Goal: Information Seeking & Learning: Find contact information

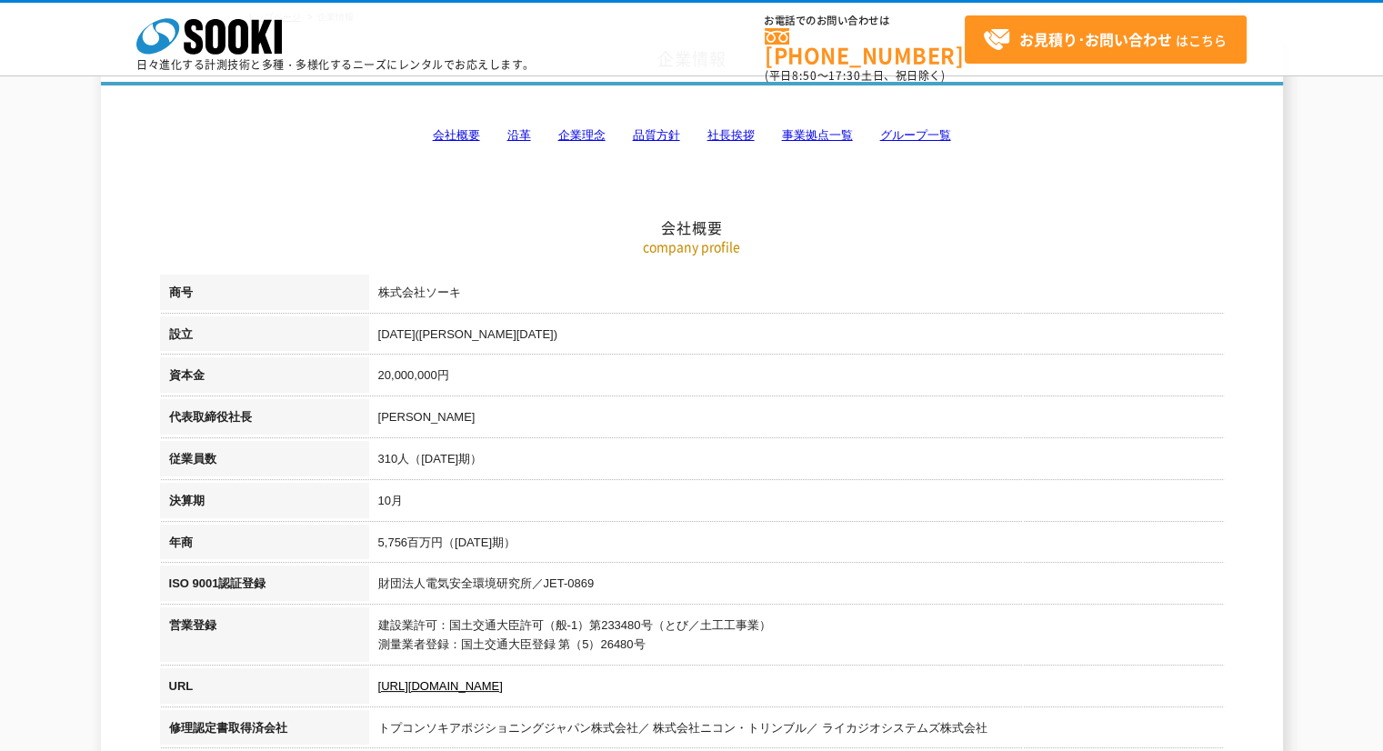
scroll to position [151, 0]
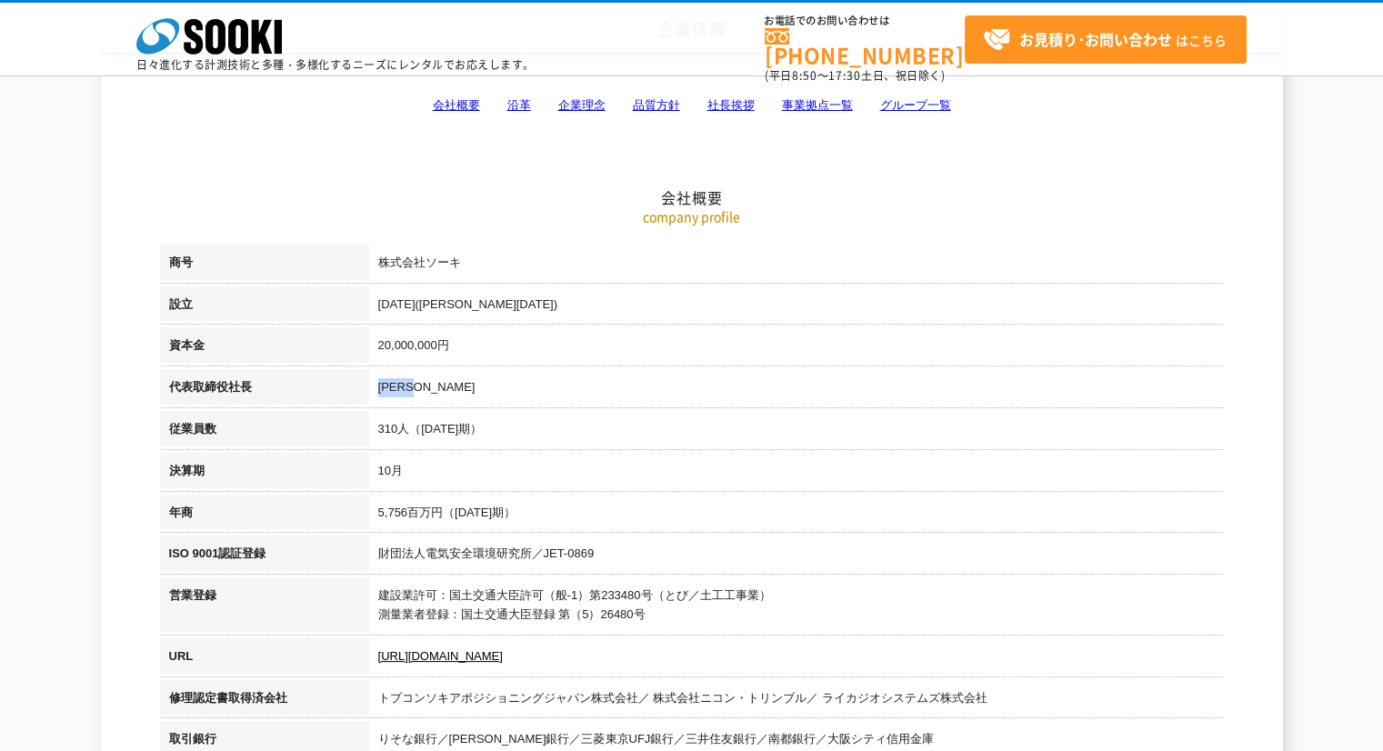
drag, startPoint x: 447, startPoint y: 383, endPoint x: 382, endPoint y: 385, distance: 65.5
click at [382, 385] on td "[PERSON_NAME]" at bounding box center [796, 390] width 855 height 42
copy td "[PERSON_NAME]"
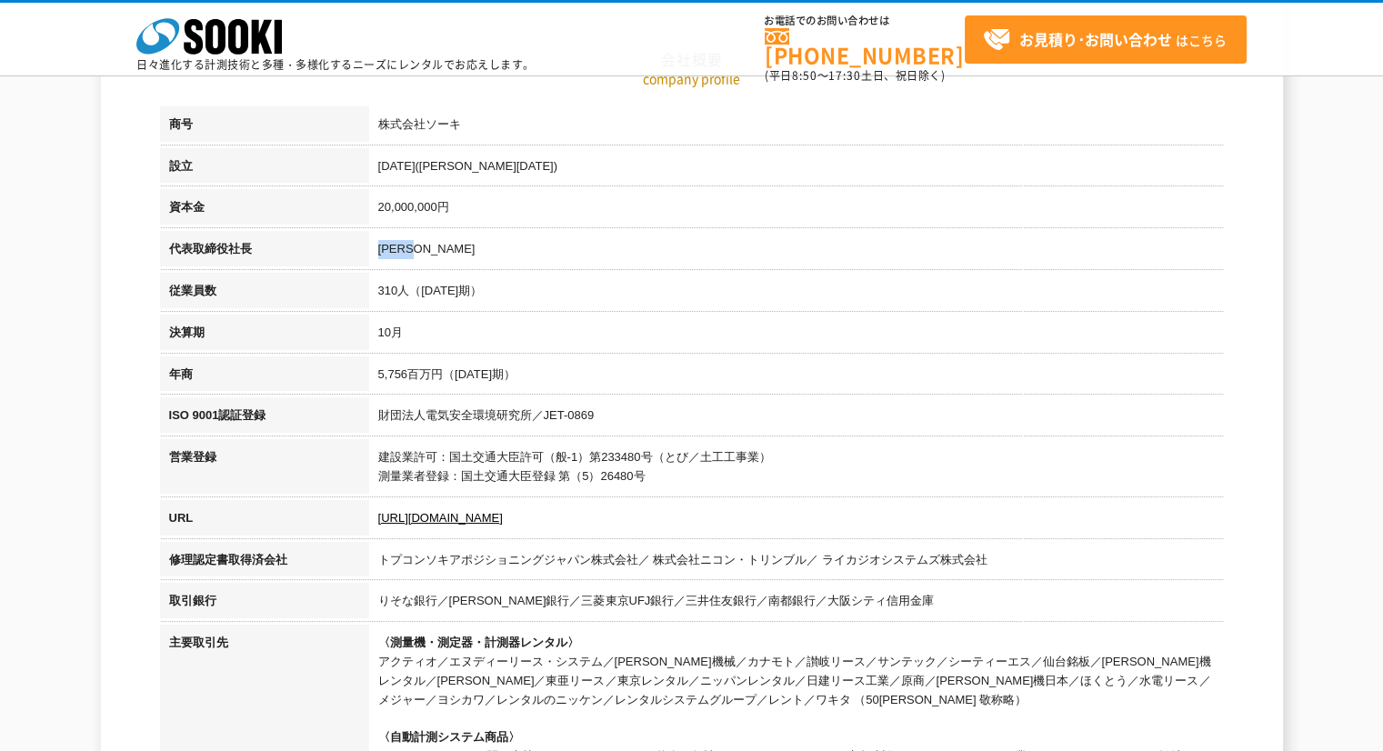
scroll to position [0, 0]
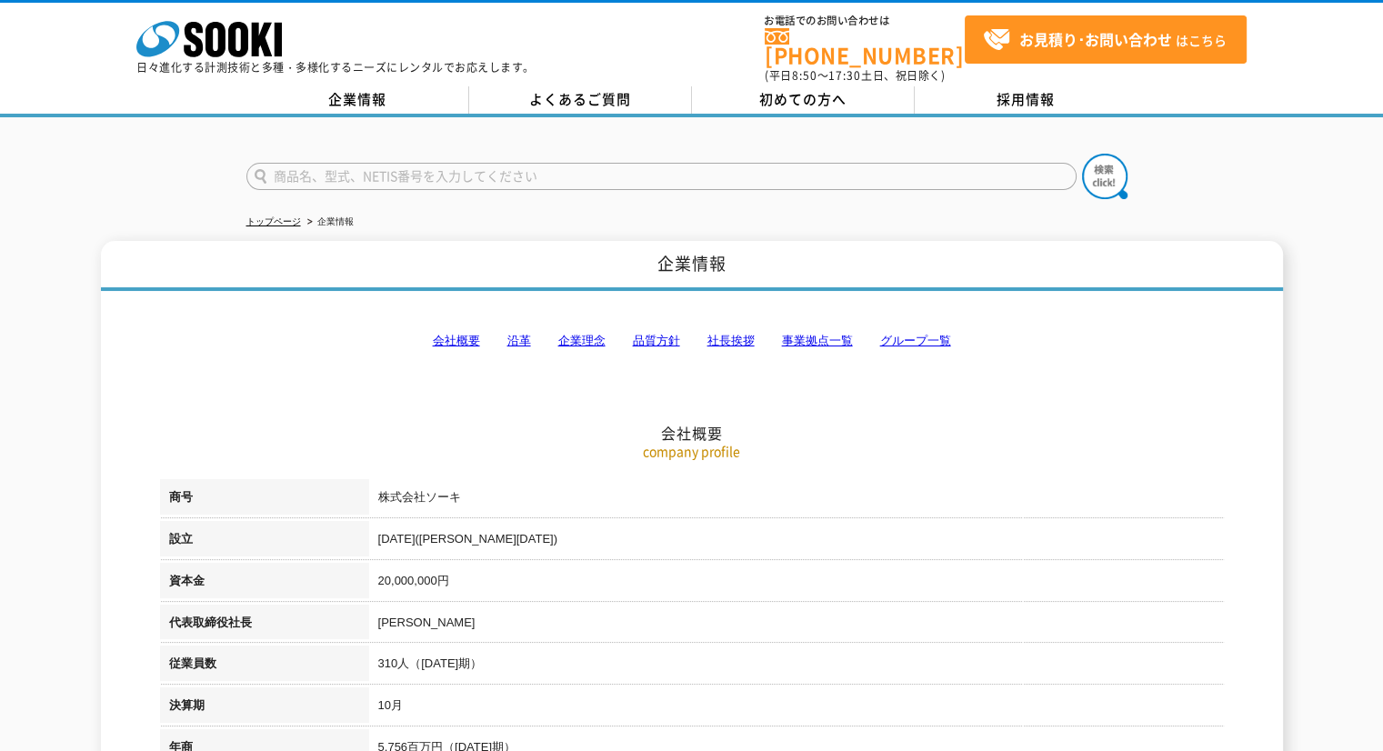
click at [840, 401] on h2 "会社概要" at bounding box center [692, 342] width 1064 height 201
click at [835, 334] on link "事業拠点一覧" at bounding box center [817, 341] width 71 height 14
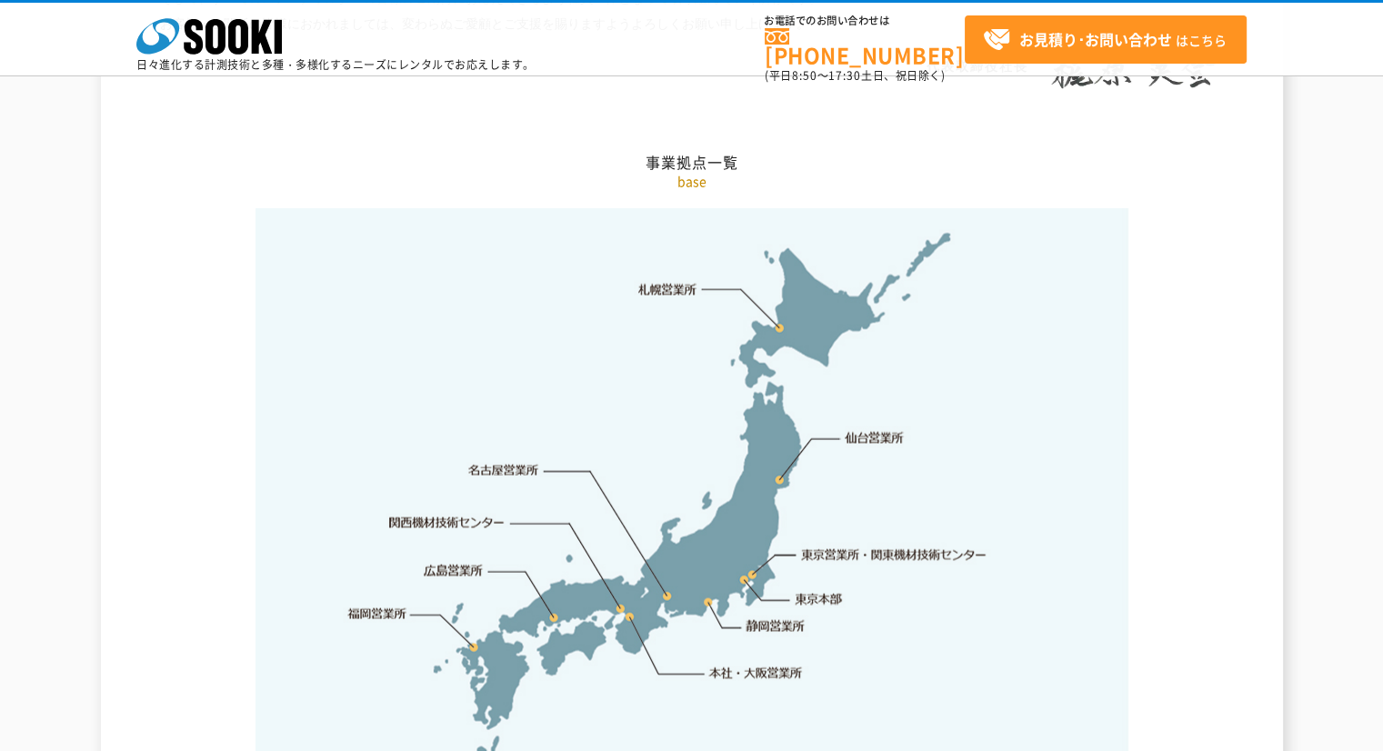
scroll to position [3650, 0]
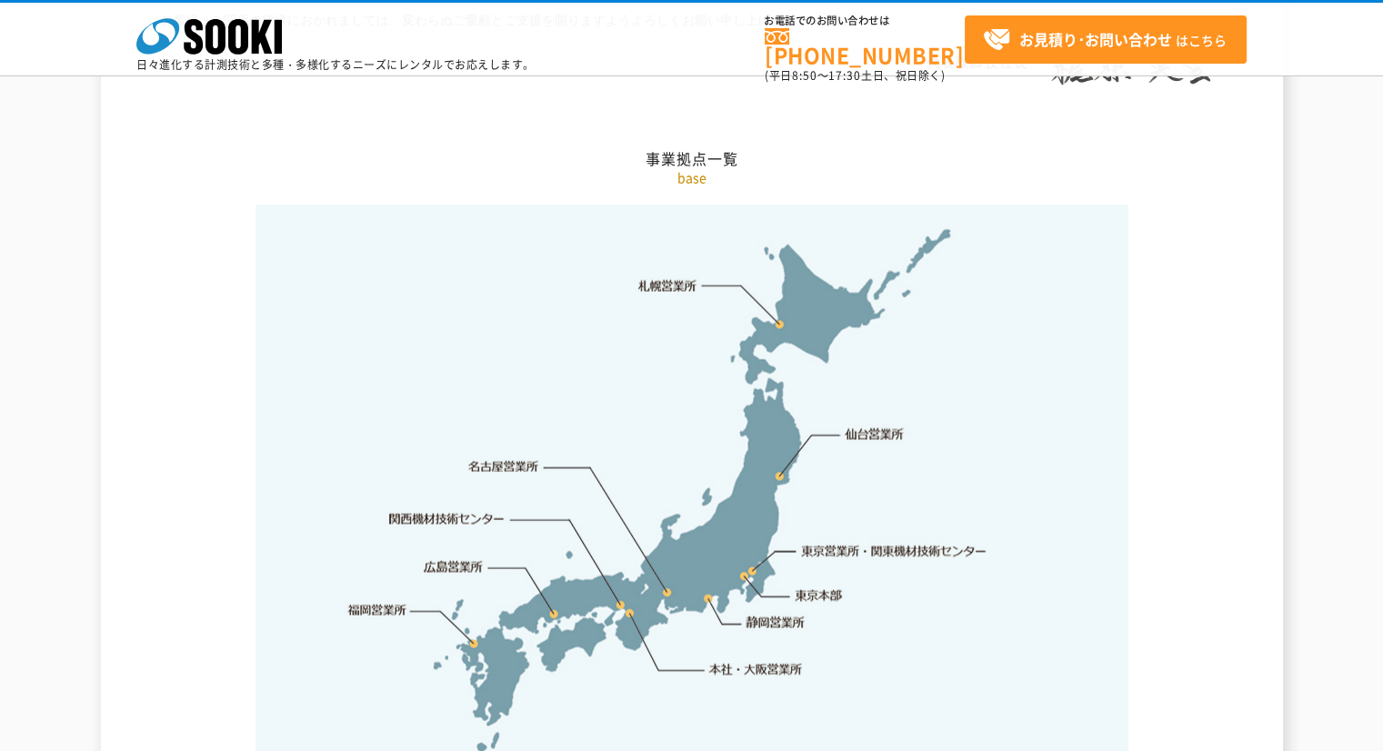
click at [786, 660] on link "本社・大阪営業所" at bounding box center [755, 669] width 95 height 18
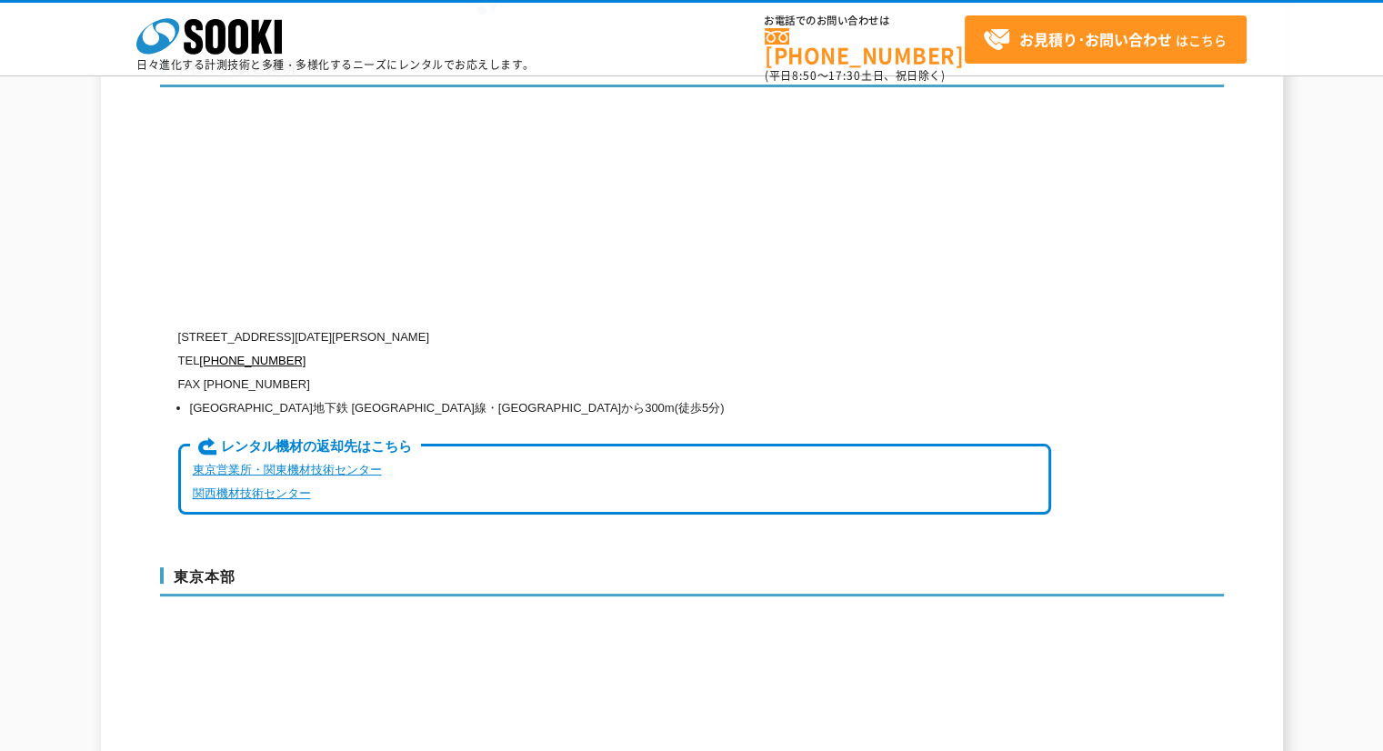
scroll to position [4390, 0]
drag, startPoint x: 560, startPoint y: 296, endPoint x: 178, endPoint y: 298, distance: 382.0
click at [178, 324] on p "[STREET_ADDRESS][DATE][PERSON_NAME]" at bounding box center [614, 336] width 873 height 24
copy p "[STREET_ADDRESS][DATE][PERSON_NAME]"
drag, startPoint x: 301, startPoint y: 321, endPoint x: 204, endPoint y: 317, distance: 97.4
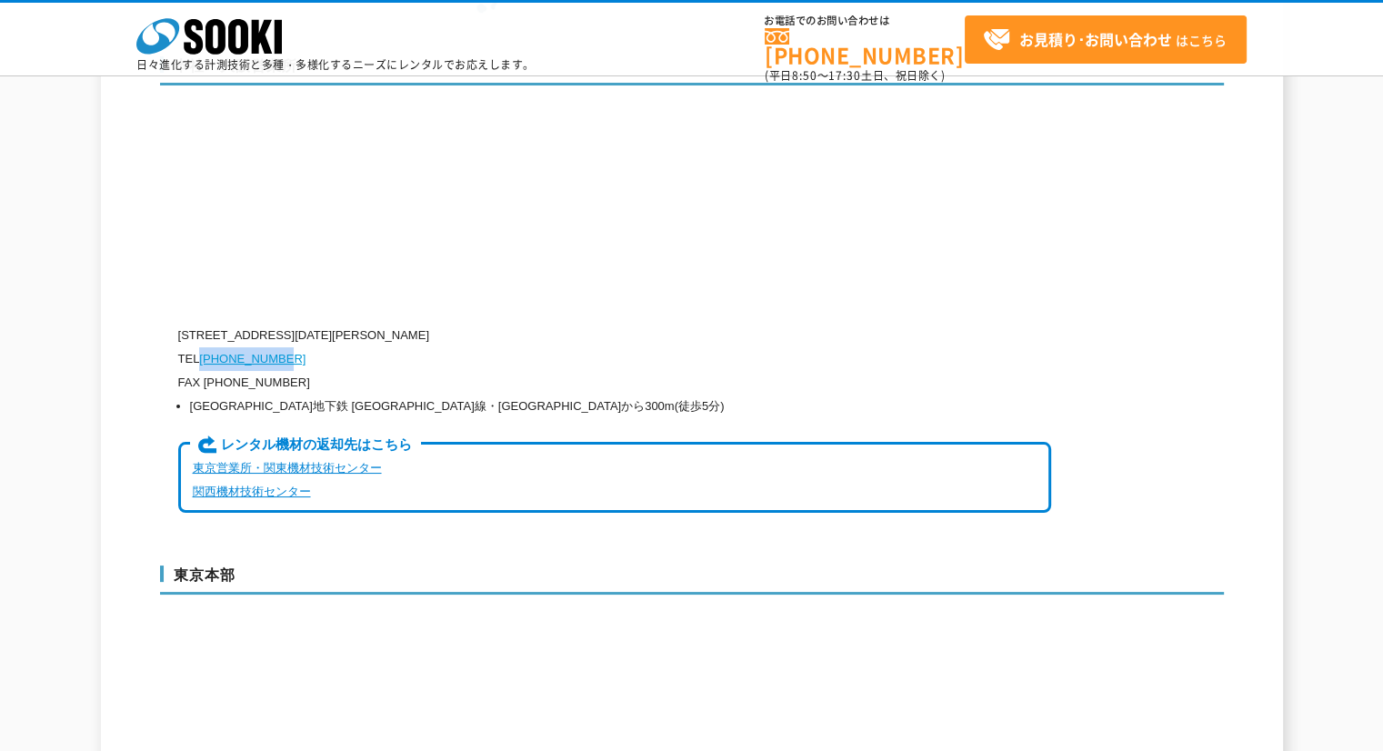
click at [204, 347] on p "TEL [PHONE_NUMBER]" at bounding box center [614, 359] width 873 height 24
copy link "[PHONE_NUMBER]"
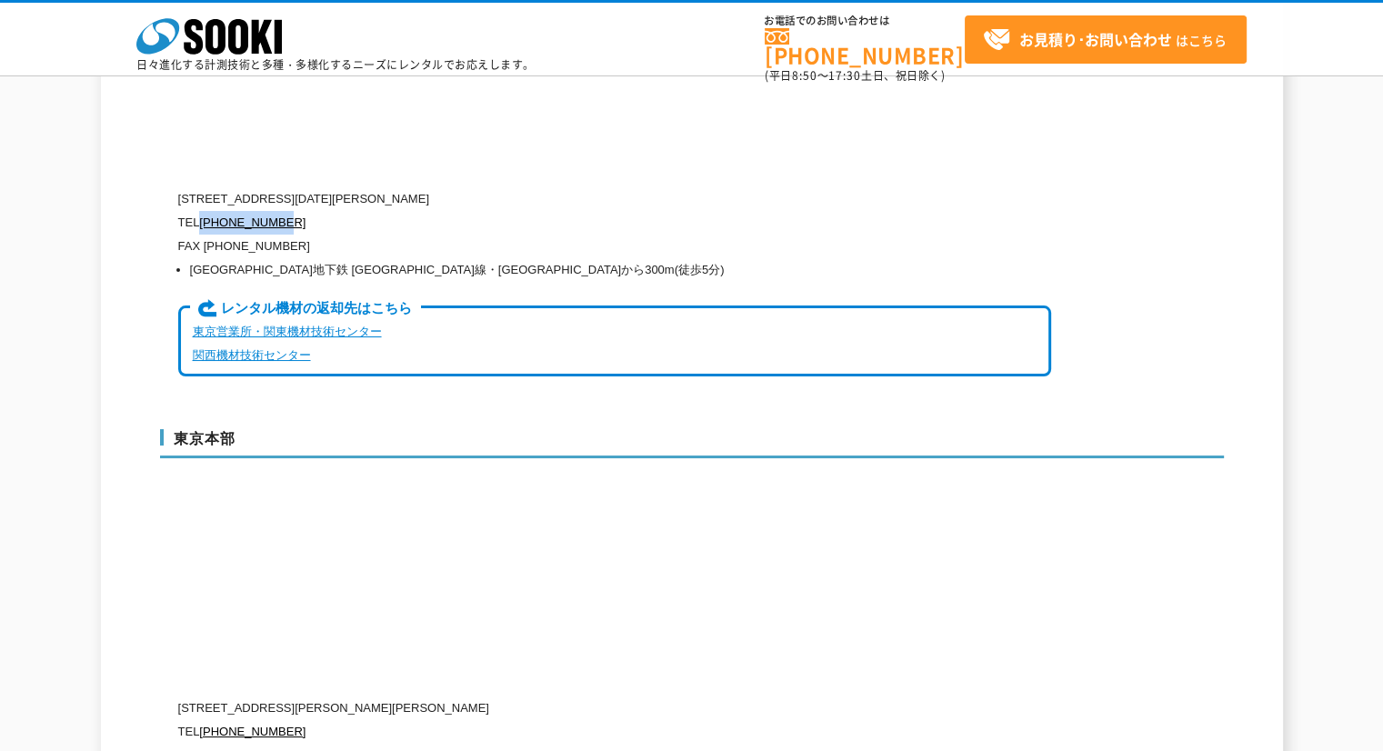
scroll to position [4541, 0]
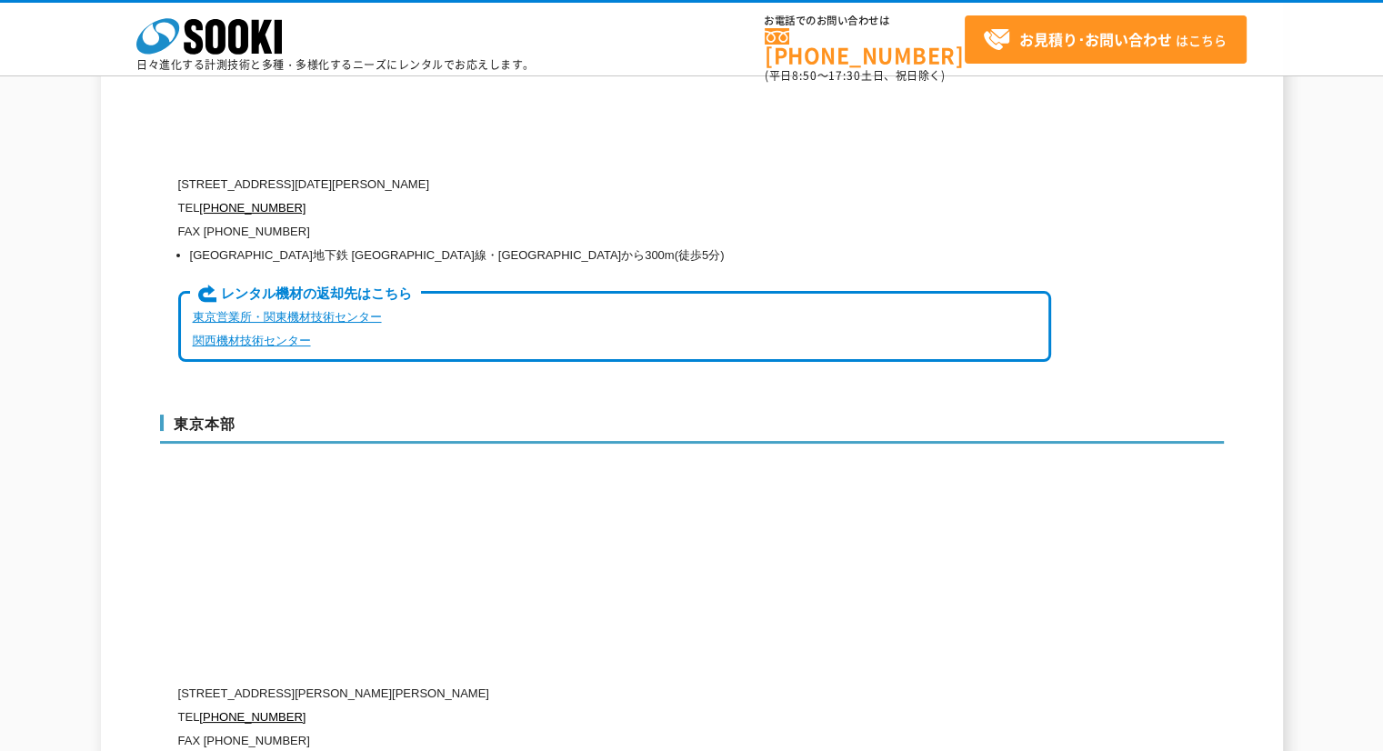
click at [641, 477] on div "東京本部 [STREET_ADDRESS][PERSON_NAME][PERSON_NAME] TEL [PHONE_NUMBER] FAX [PHONE_N…" at bounding box center [692, 604] width 1064 height 415
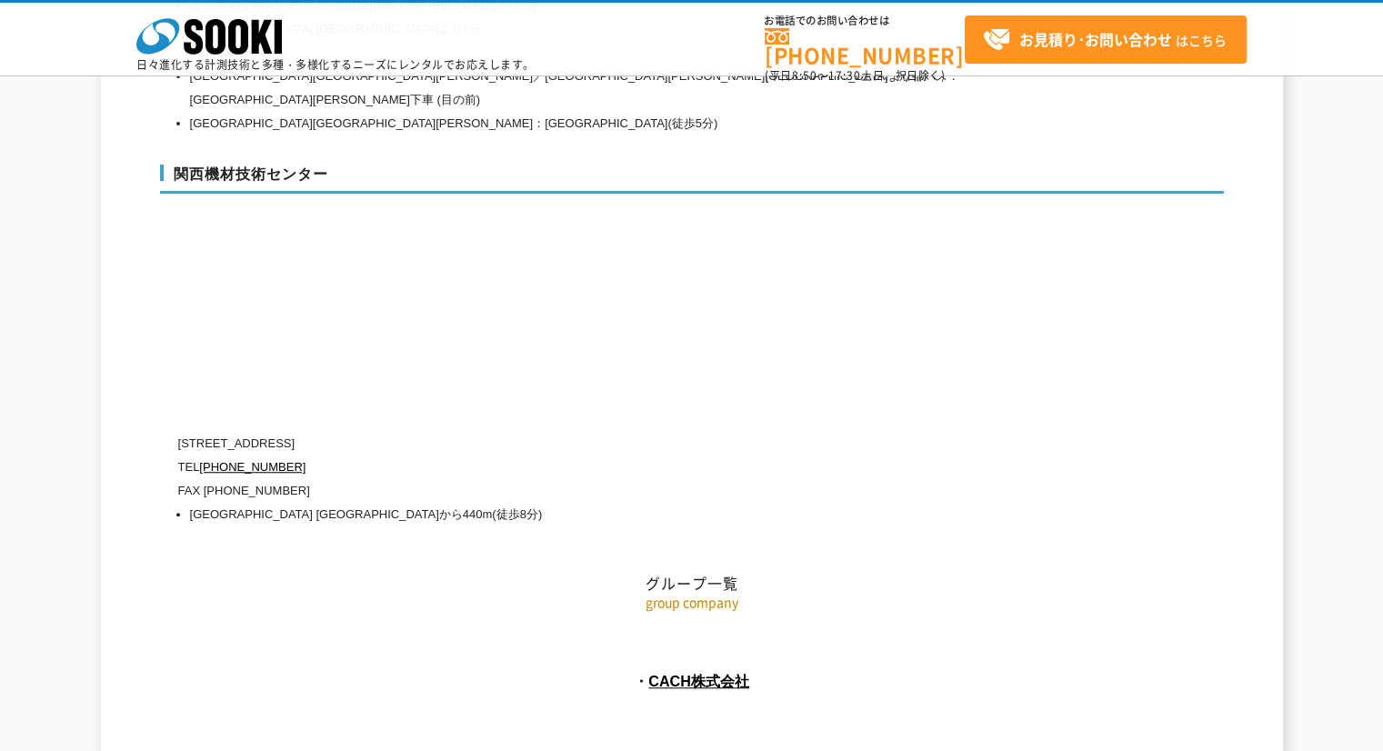
scroll to position [7980, 0]
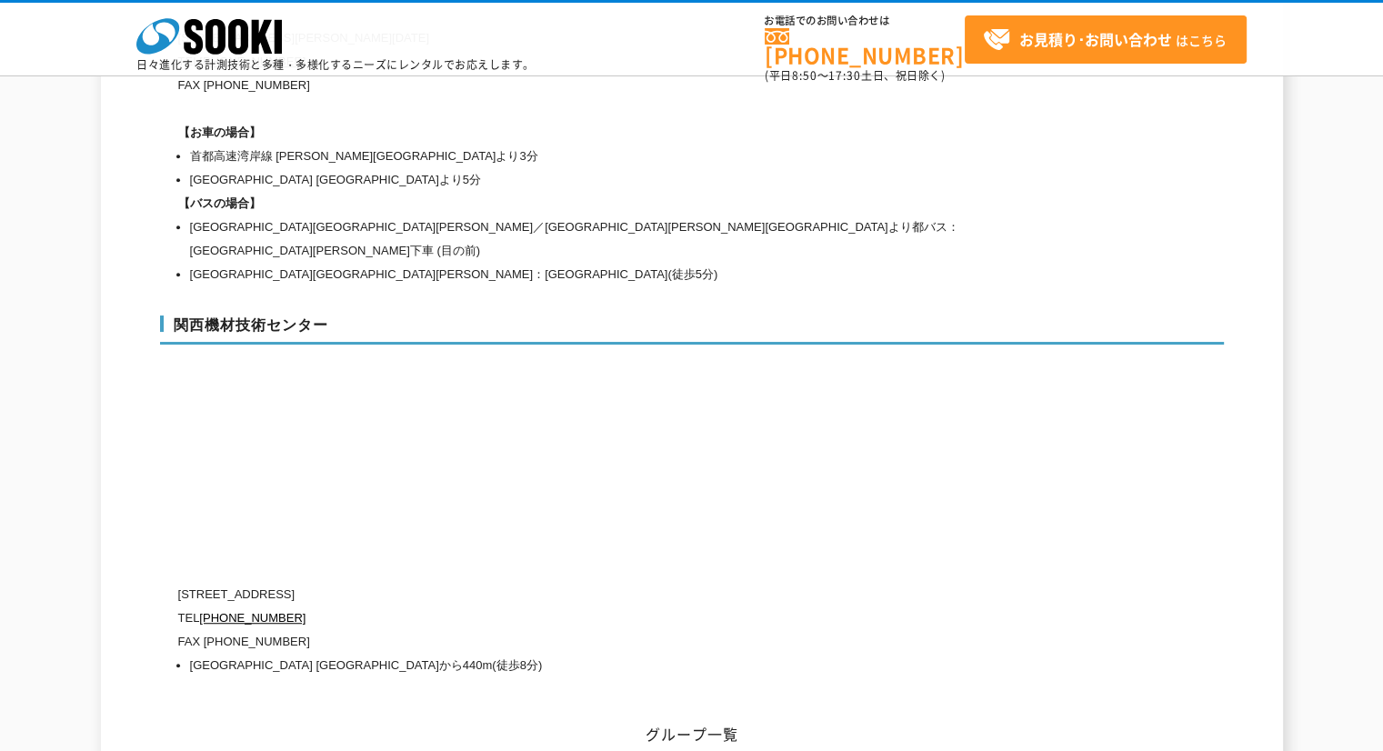
click at [606, 543] on h2 "グループ一覧" at bounding box center [692, 643] width 1064 height 201
drag, startPoint x: 411, startPoint y: 529, endPoint x: 270, endPoint y: 527, distance: 141.0
click at [270, 583] on p "[STREET_ADDRESS]" at bounding box center [614, 595] width 873 height 24
